Goal: Information Seeking & Learning: Learn about a topic

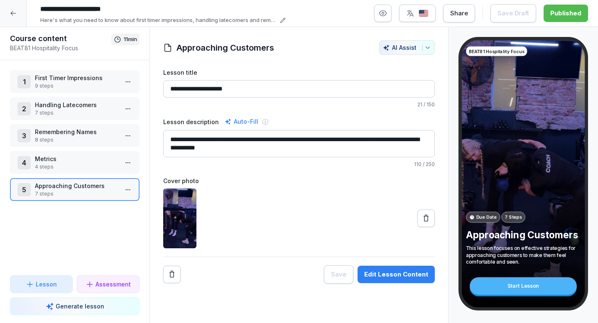
click at [498, 288] on div "Start Lesson" at bounding box center [522, 285] width 107 height 17
click at [529, 288] on div "Start Lesson" at bounding box center [522, 285] width 107 height 17
click at [73, 186] on p "Approaching Customers" at bounding box center [76, 185] width 83 height 9
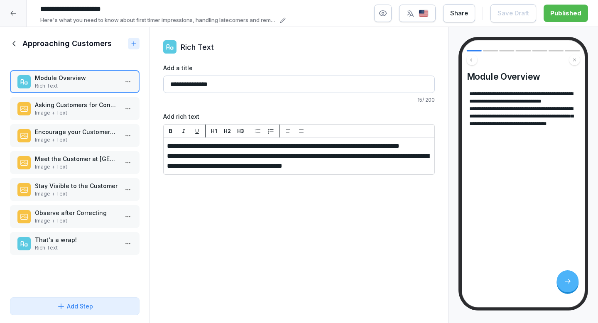
click at [84, 105] on p "Asking Customers for Consent before Touching" at bounding box center [76, 104] width 83 height 9
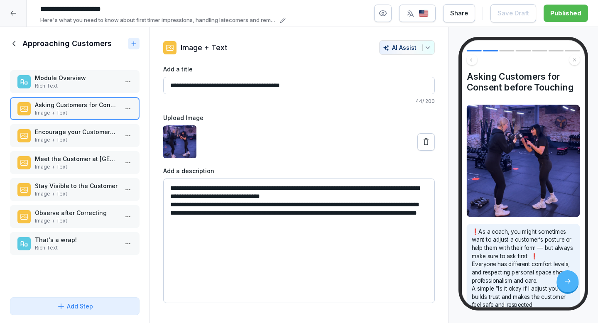
click at [76, 125] on div "Encourage your Customers to listen to their Bodies Image + Text" at bounding box center [75, 135] width 130 height 23
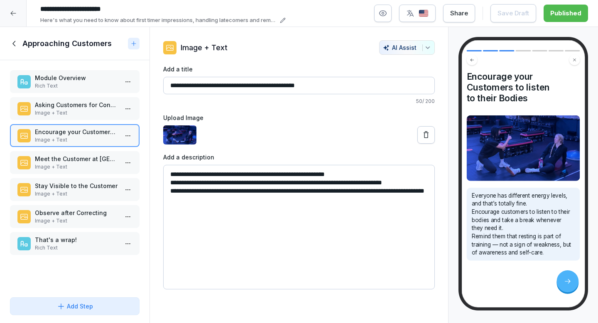
click at [65, 163] on p "Image + Text" at bounding box center [76, 166] width 83 height 7
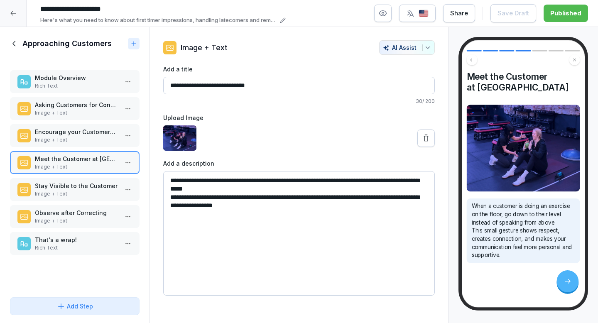
click at [62, 189] on p "Stay Visible to the Customer" at bounding box center [76, 185] width 83 height 9
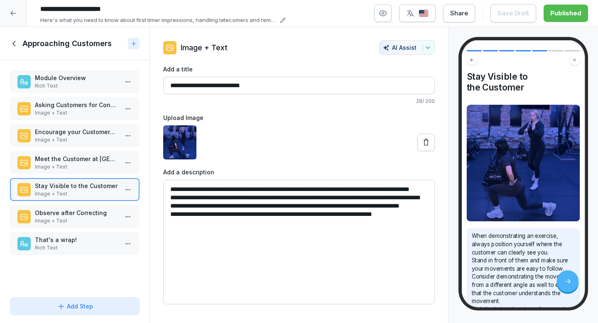
click at [61, 215] on p "Observe after Correcting" at bounding box center [76, 212] width 83 height 9
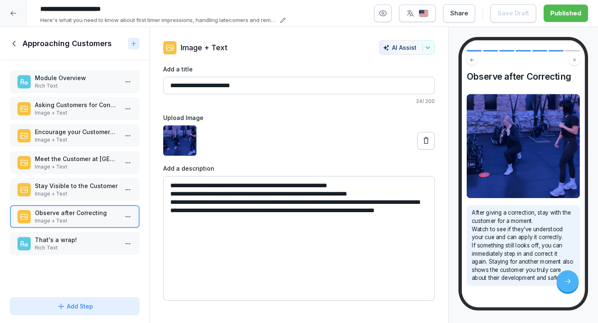
click at [60, 246] on p "Rich Text" at bounding box center [76, 247] width 83 height 7
